Goal: Find specific page/section: Find specific page/section

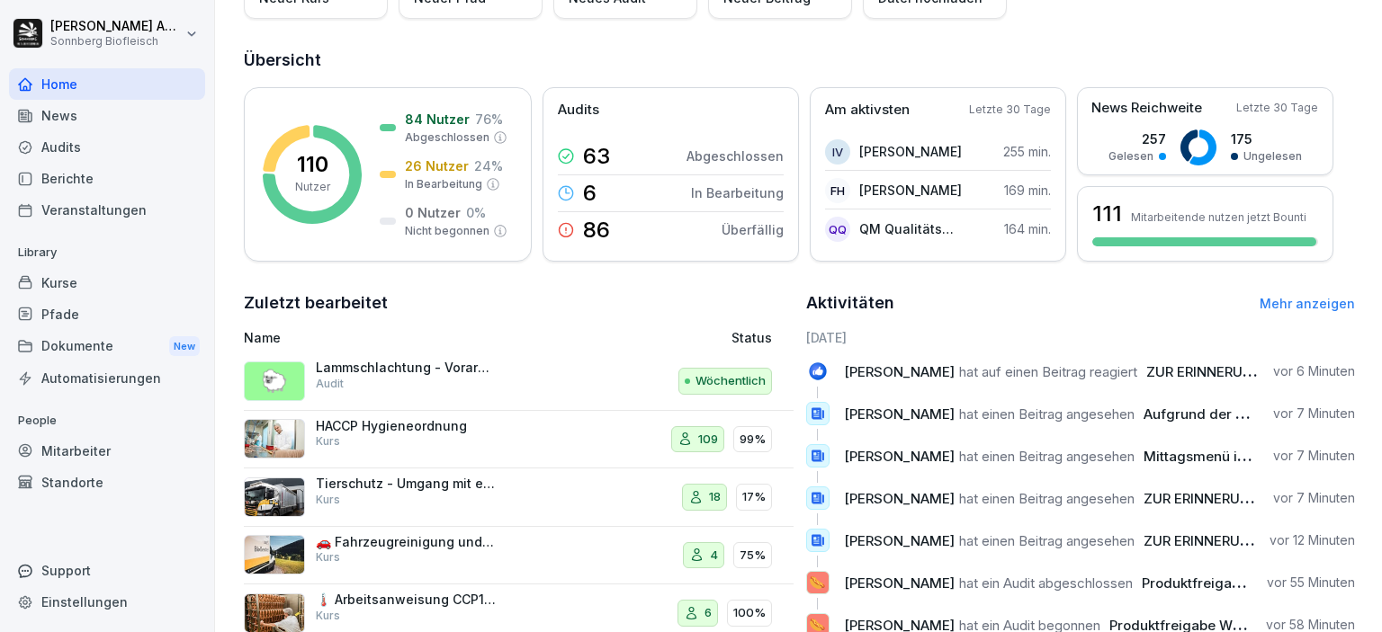
scroll to position [270, 0]
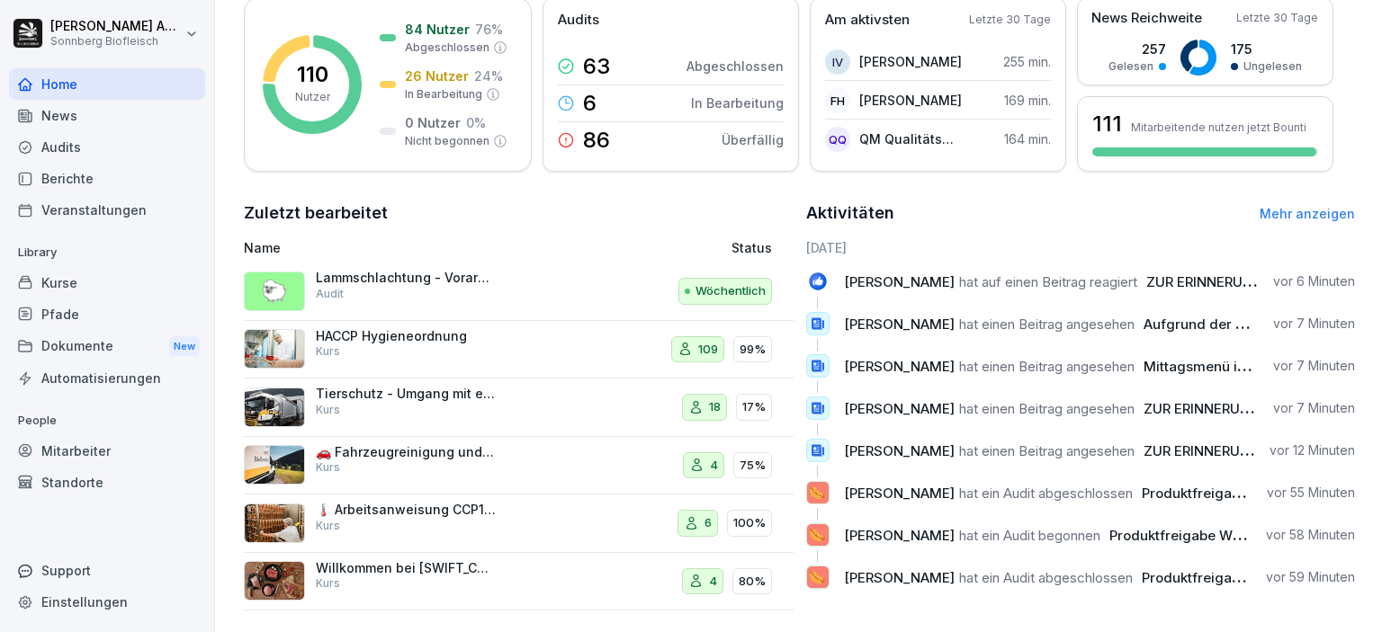
click at [457, 285] on p "Lammschlachtung - Vorarbeiten" at bounding box center [406, 278] width 180 height 16
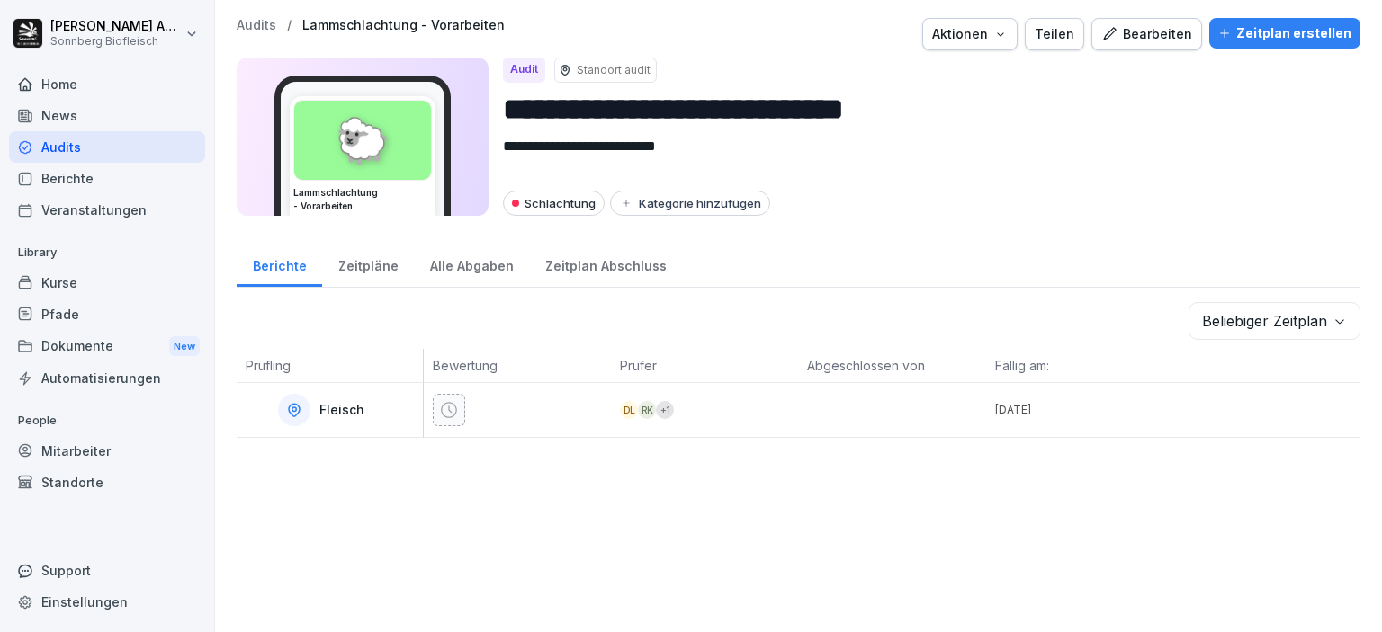
click at [371, 257] on div "Zeitpläne" at bounding box center [368, 264] width 92 height 46
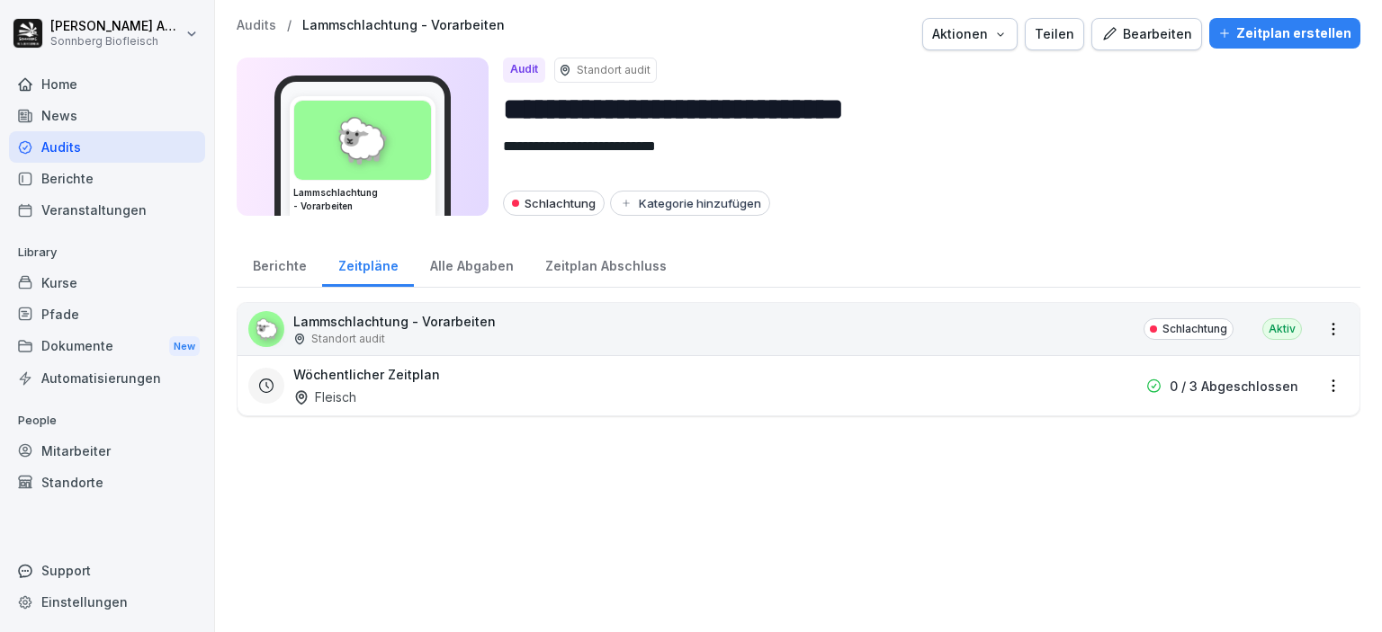
click at [267, 264] on div "Berichte" at bounding box center [279, 264] width 85 height 46
